Goal: Find specific page/section: Find specific page/section

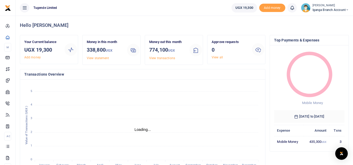
scroll to position [4, 4]
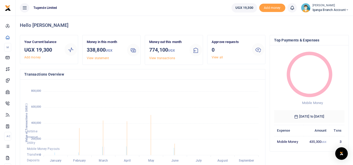
click at [314, 9] on span "Iganga Branch Account" at bounding box center [330, 10] width 36 height 5
click at [322, 20] on link "Switch accounts" at bounding box center [328, 18] width 41 height 7
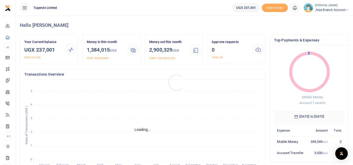
scroll to position [4, 4]
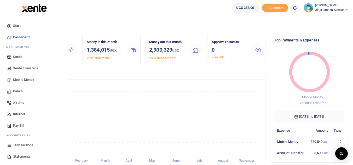
click at [24, 147] on span "Transactions" at bounding box center [23, 145] width 20 height 5
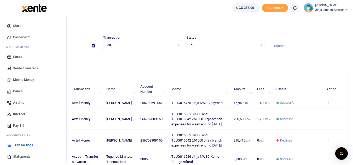
click at [20, 155] on span "Statements" at bounding box center [22, 156] width 18 height 5
